Goal: Task Accomplishment & Management: Complete application form

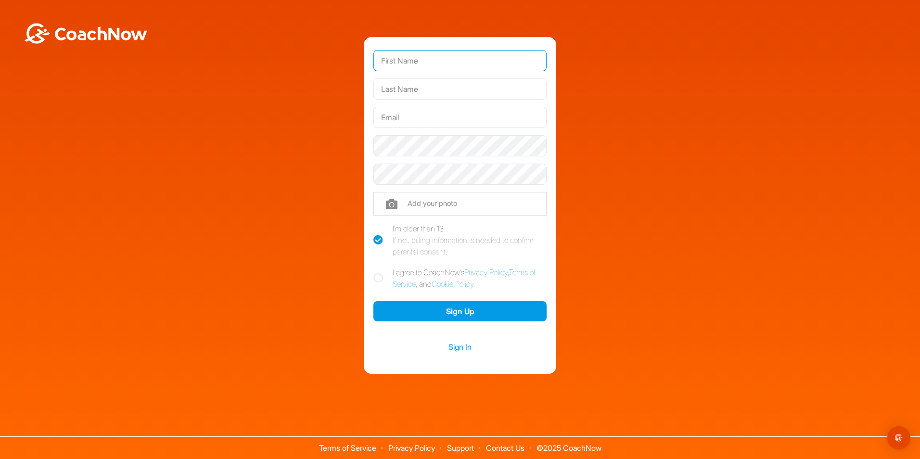
click at [455, 57] on input "text" at bounding box center [459, 60] width 173 height 21
type input "[DEMOGRAPHIC_DATA]"
type input "[PERSON_NAME]"
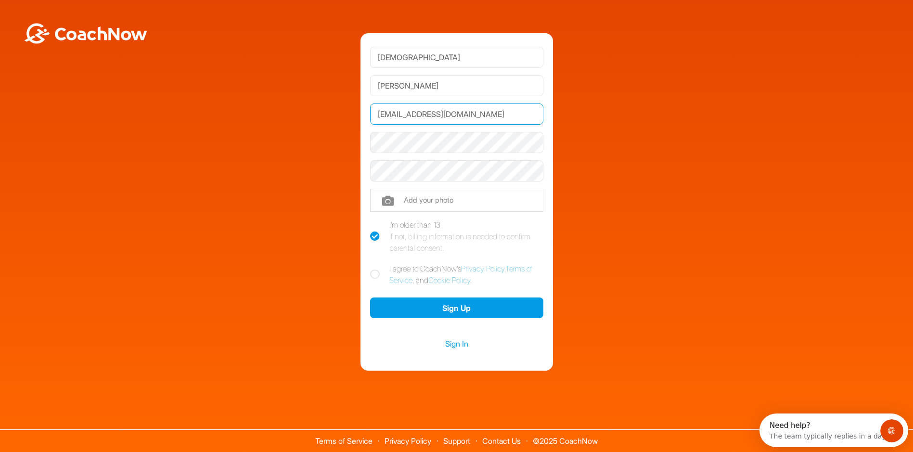
type input "[EMAIL_ADDRESS][DOMAIN_NAME]"
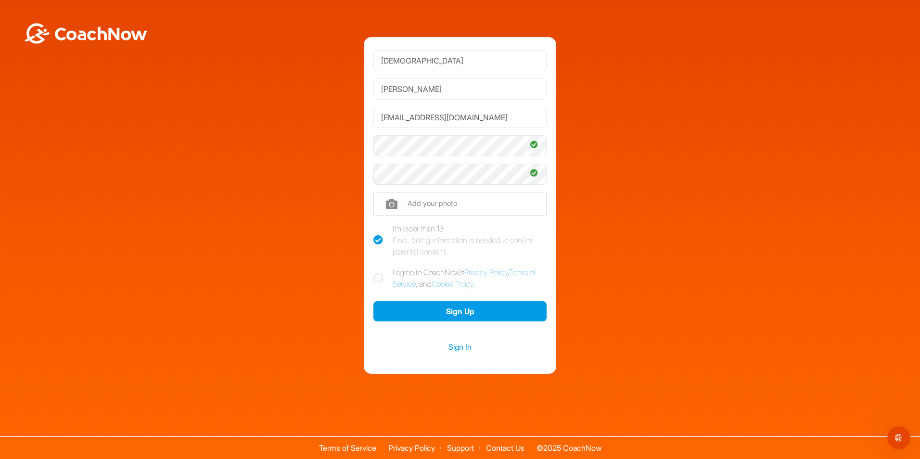
click at [417, 269] on label "I agree to CoachNow's Privacy Policy , Terms of Service , and Cookie Policy ." at bounding box center [459, 278] width 173 height 23
click at [380, 269] on input "I agree to CoachNow's Privacy Policy , Terms of Service , and Cookie Policy ." at bounding box center [376, 270] width 6 height 6
checkbox input "true"
click at [454, 314] on button "Sign Up" at bounding box center [459, 311] width 173 height 21
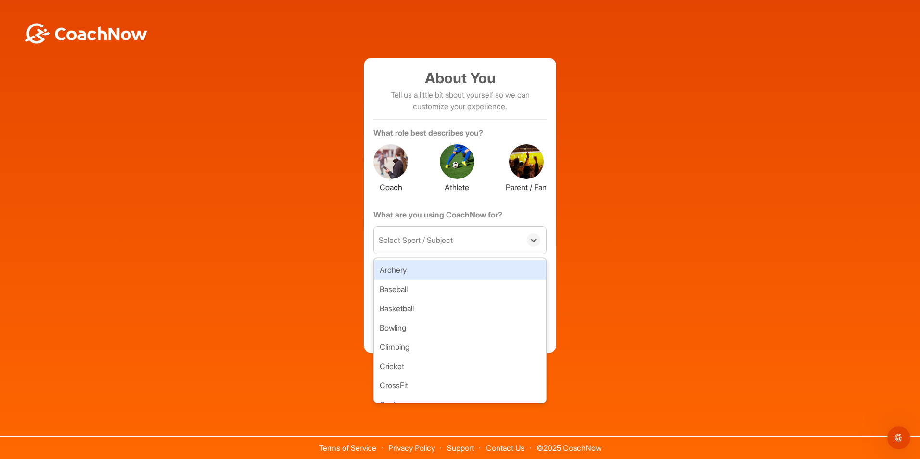
click at [463, 245] on div "Select Sport / Subject" at bounding box center [447, 240] width 147 height 27
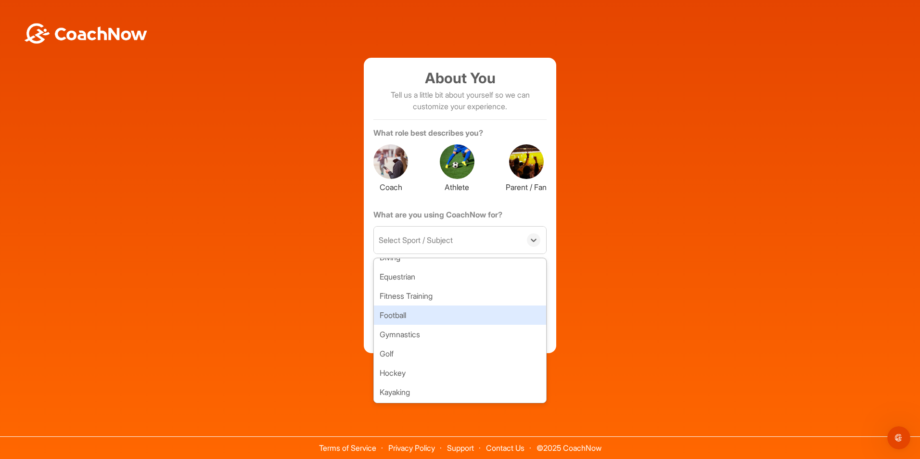
scroll to position [168, 0]
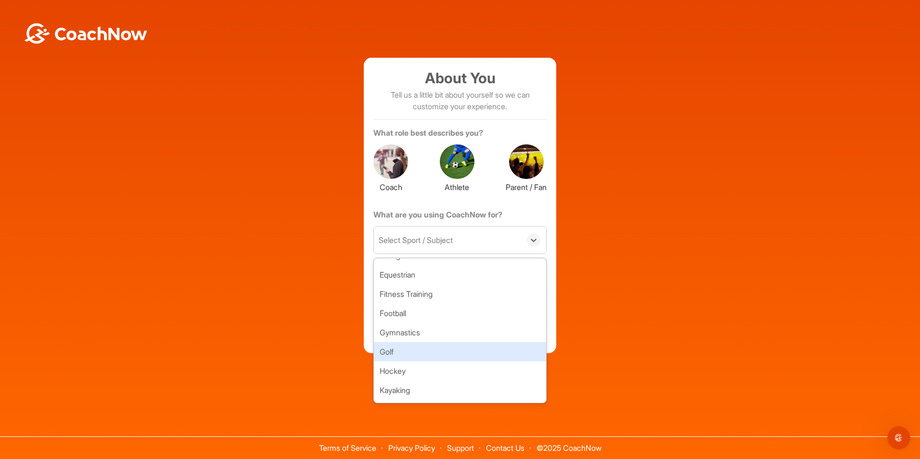
click at [424, 348] on div "Golf" at bounding box center [460, 351] width 172 height 19
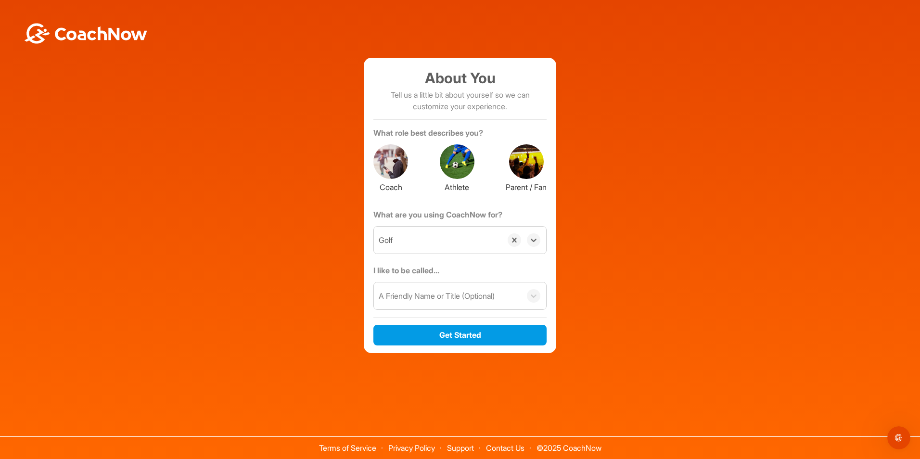
click at [434, 292] on div "A Friendly Name or Title (Optional)" at bounding box center [437, 296] width 116 height 12
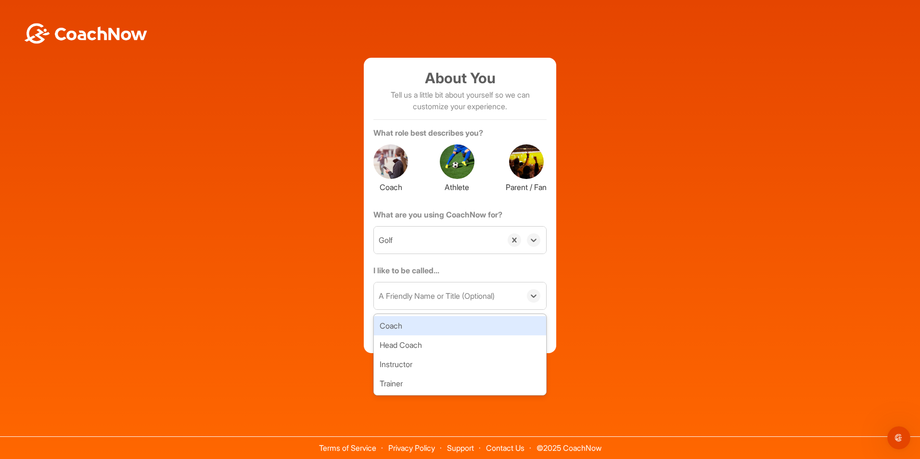
click at [434, 293] on div "A Friendly Name or Title (Optional)" at bounding box center [437, 296] width 116 height 12
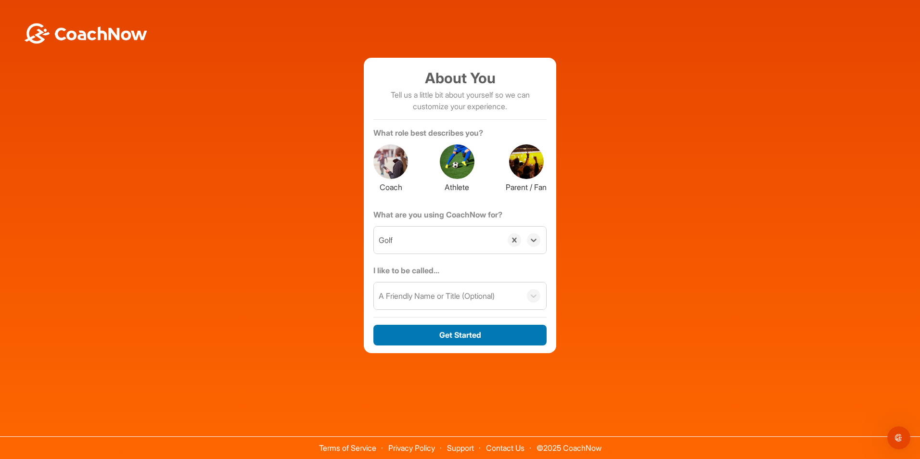
click at [431, 334] on button "Get Started" at bounding box center [459, 335] width 173 height 21
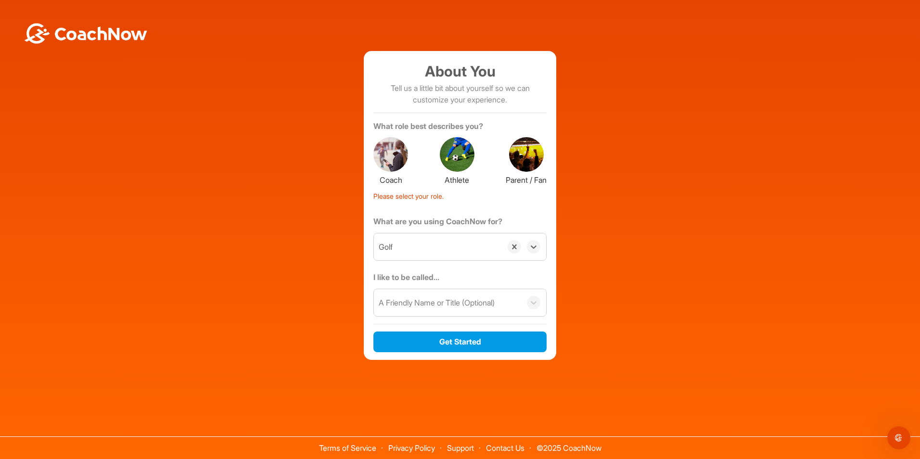
click at [392, 152] on div at bounding box center [390, 154] width 35 height 35
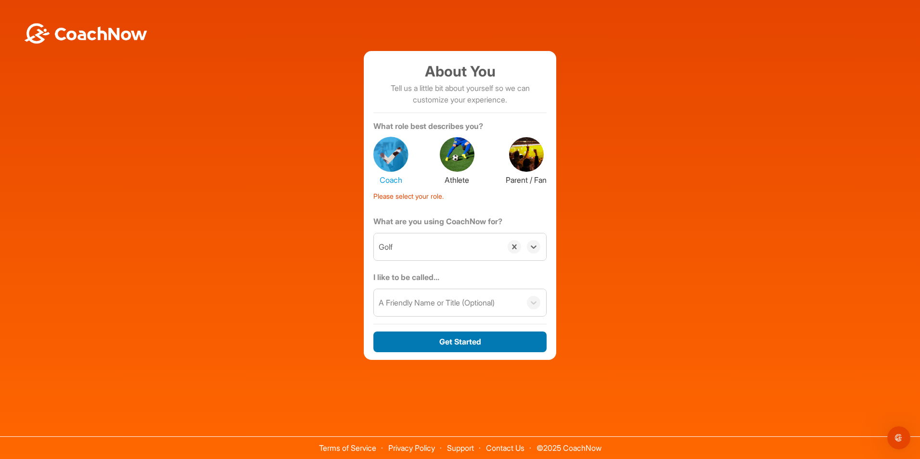
click at [431, 340] on button "Get Started" at bounding box center [459, 342] width 173 height 21
